Goal: Task Accomplishment & Management: Manage account settings

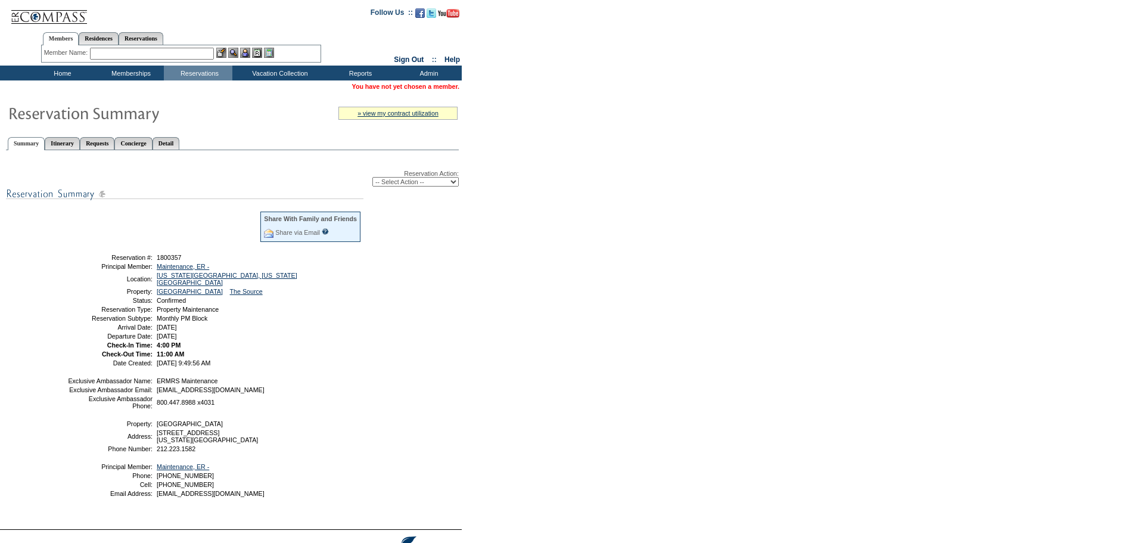
click at [430, 183] on select "-- Select Action -- Modify Reservation Dates Modify Reservation Cost Modify Occ…" at bounding box center [415, 182] width 86 height 10
select select "ChangeDates"
click at [372, 179] on select "-- Select Action -- Modify Reservation Dates Modify Reservation Cost Modify Occ…" at bounding box center [415, 182] width 86 height 10
click at [609, 205] on form "Follow Us ::" at bounding box center [567, 294] width 1135 height 589
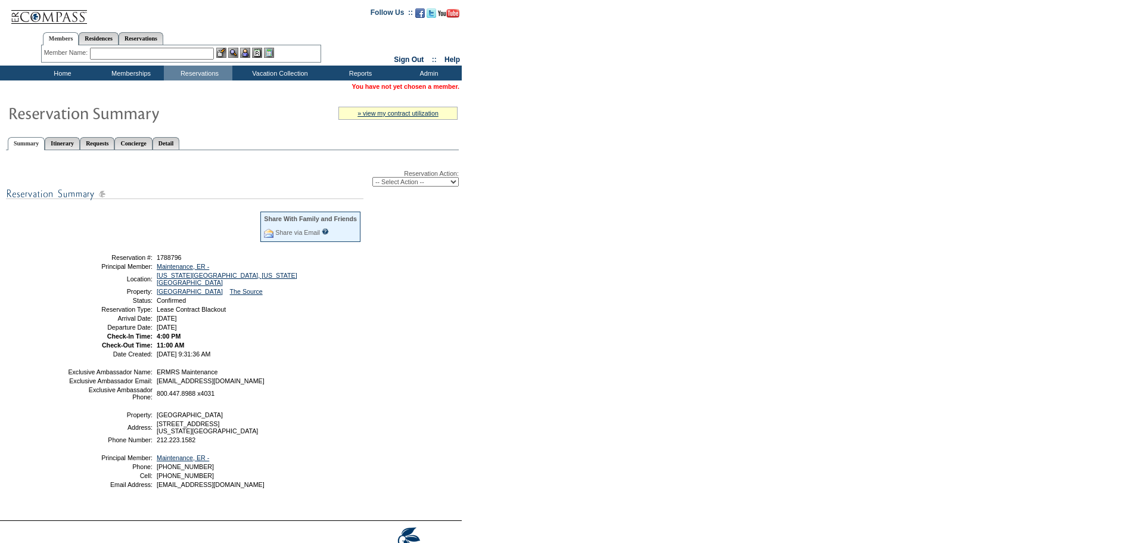
click at [428, 183] on select "-- Select Action -- Modify Reservation Dates Modify Reservation Cost Modify Occ…" at bounding box center [415, 182] width 86 height 10
select select "ChangeDates"
click at [372, 179] on select "-- Select Action -- Modify Reservation Dates Modify Reservation Cost Modify Occ…" at bounding box center [415, 182] width 86 height 10
click at [574, 232] on form "Follow Us ::" at bounding box center [567, 290] width 1135 height 580
